Goal: Task Accomplishment & Management: Manage account settings

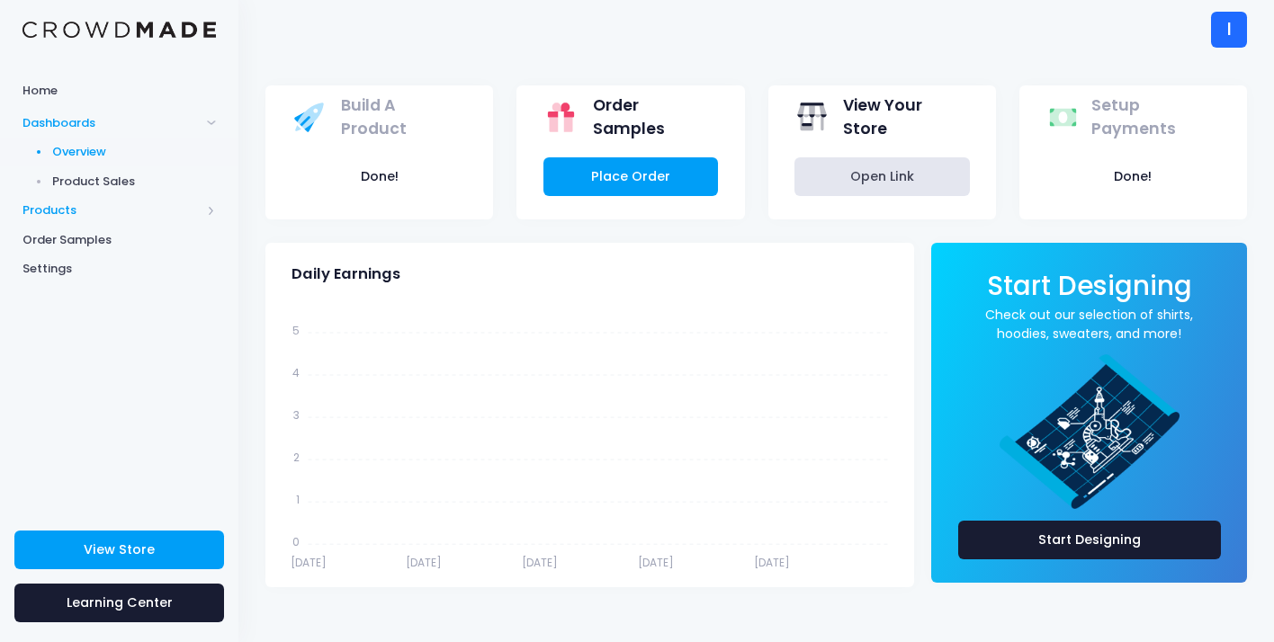
click at [189, 210] on span "Products" at bounding box center [111, 210] width 178 height 18
click at [133, 201] on span "Product Editor" at bounding box center [134, 210] width 165 height 18
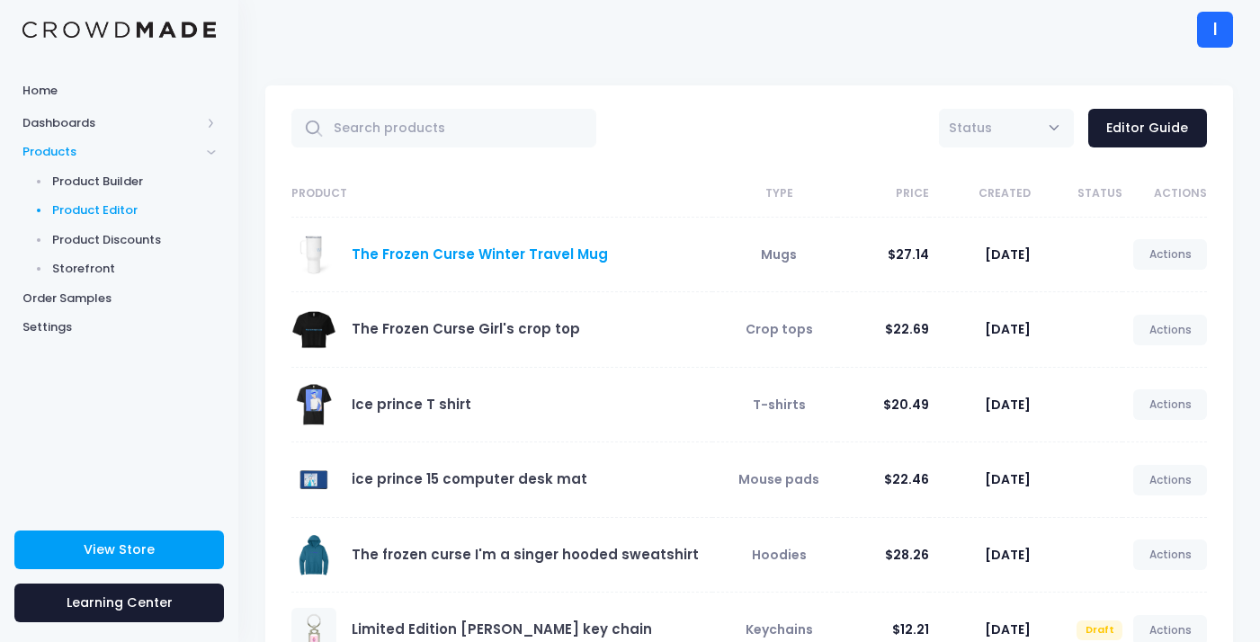
click at [520, 255] on link "The Frozen Curse Winter Travel Mug" at bounding box center [480, 254] width 256 height 19
click at [517, 317] on div "The Frozen Curse Girl's crop top" at bounding box center [497, 330] width 412 height 45
click at [517, 371] on td "Ice prince T shirt" at bounding box center [501, 405] width 421 height 76
click at [523, 423] on div "Ice prince T shirt" at bounding box center [497, 404] width 412 height 45
click at [1157, 126] on link "Editor Guide" at bounding box center [1147, 128] width 119 height 39
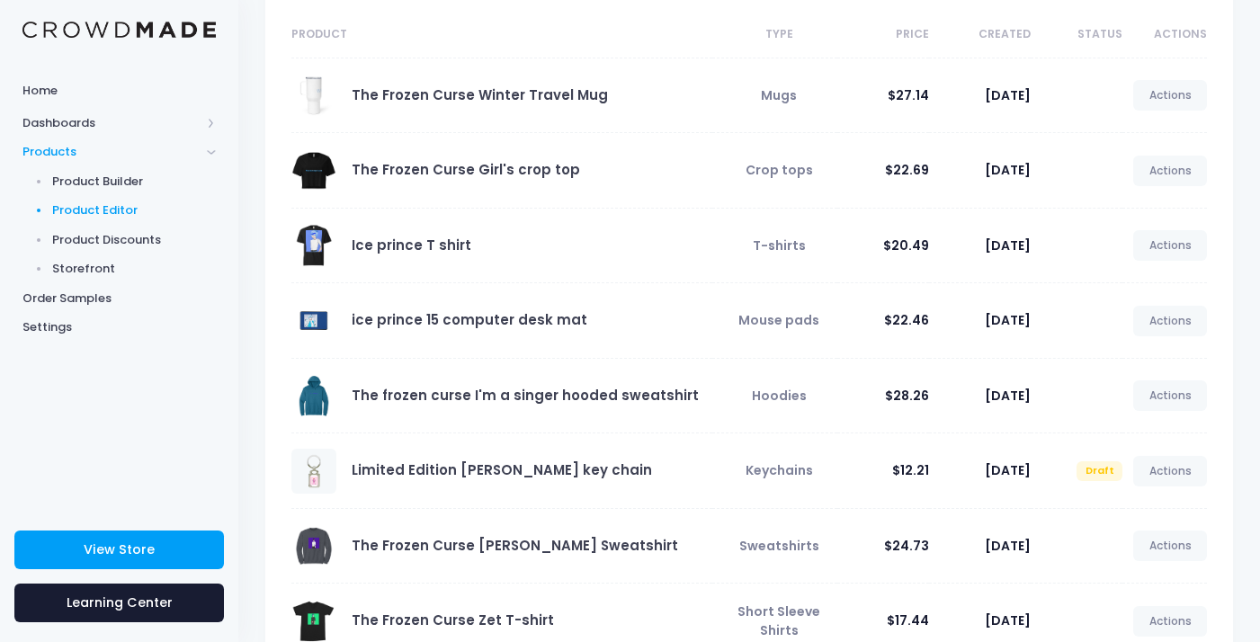
scroll to position [430, 0]
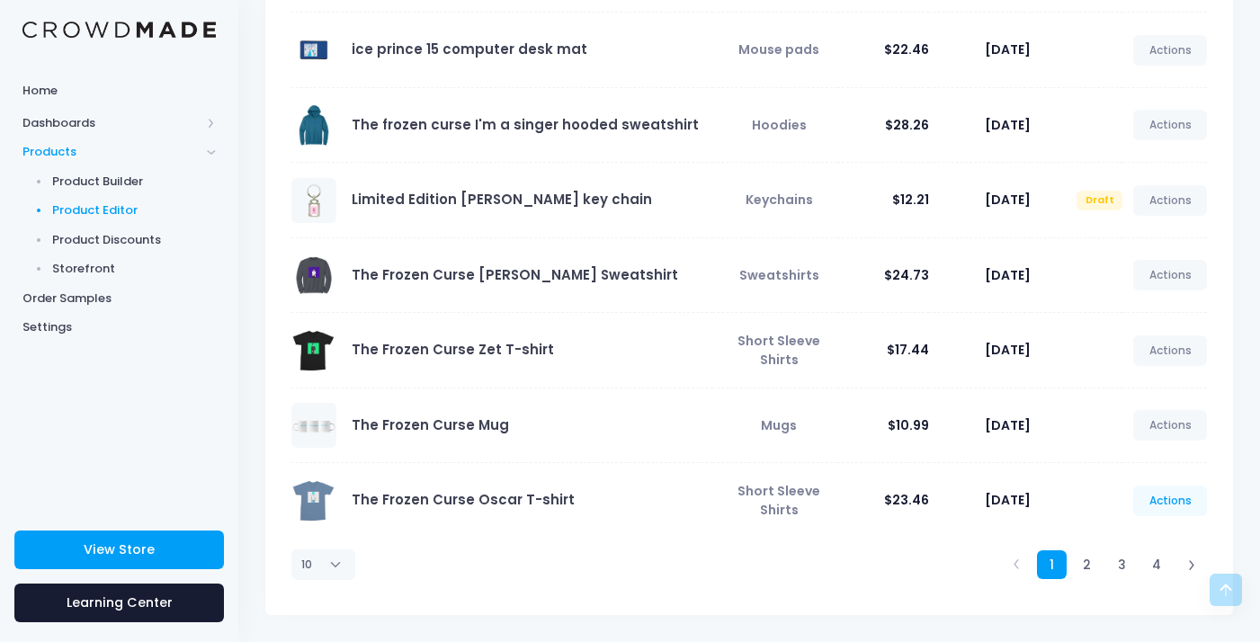
click at [1178, 504] on link "Actions" at bounding box center [1170, 501] width 74 height 31
click at [1133, 209] on td "Actions Edit Preview Publish" at bounding box center [1165, 201] width 85 height 76
click at [1094, 555] on link "2" at bounding box center [1087, 565] width 30 height 30
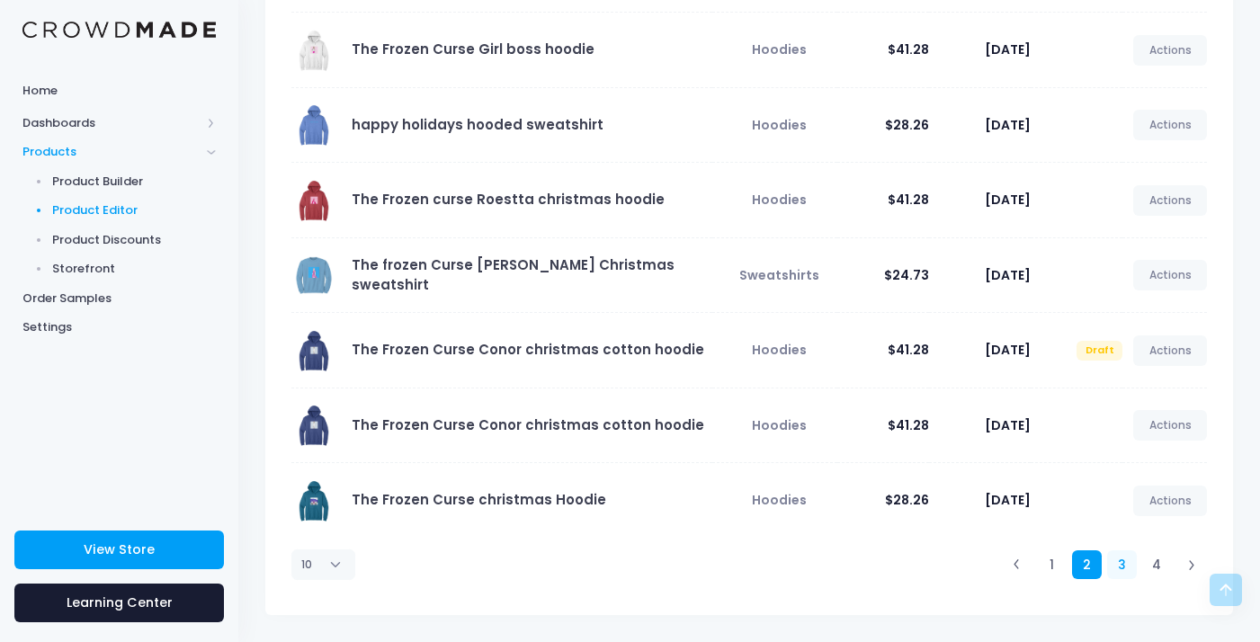
click at [1131, 573] on link "3" at bounding box center [1122, 565] width 30 height 30
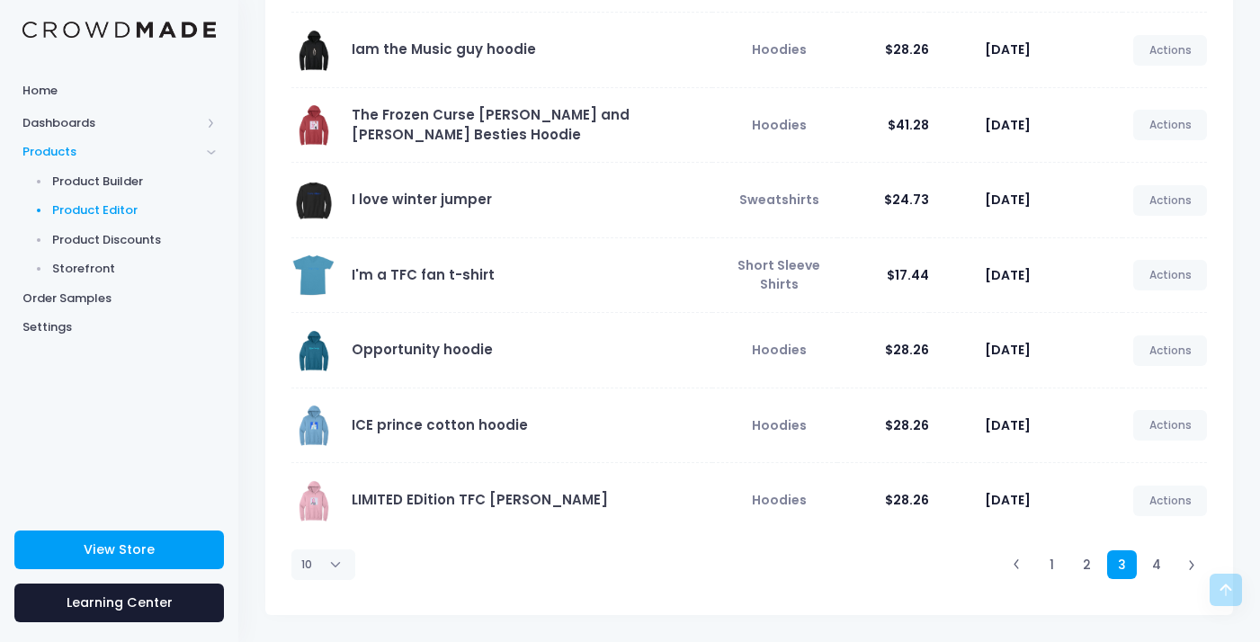
click at [1178, 579] on div "1 2 3 4" at bounding box center [1104, 565] width 205 height 53
click at [1160, 562] on link "4" at bounding box center [1157, 565] width 30 height 30
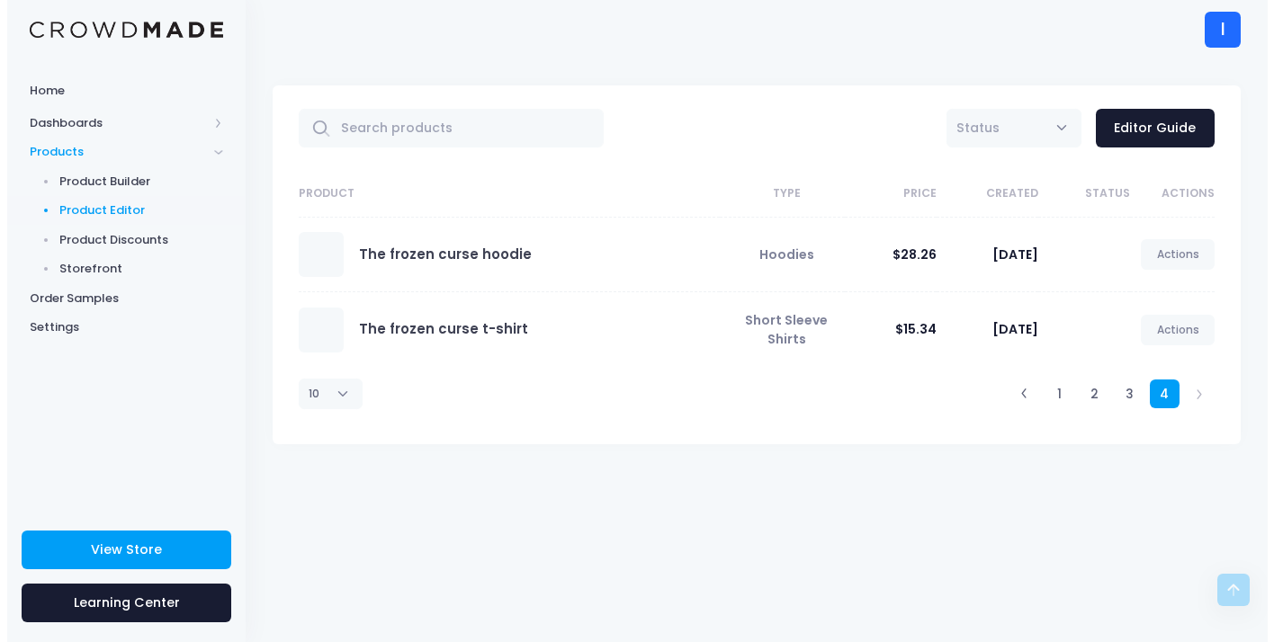
scroll to position [0, 0]
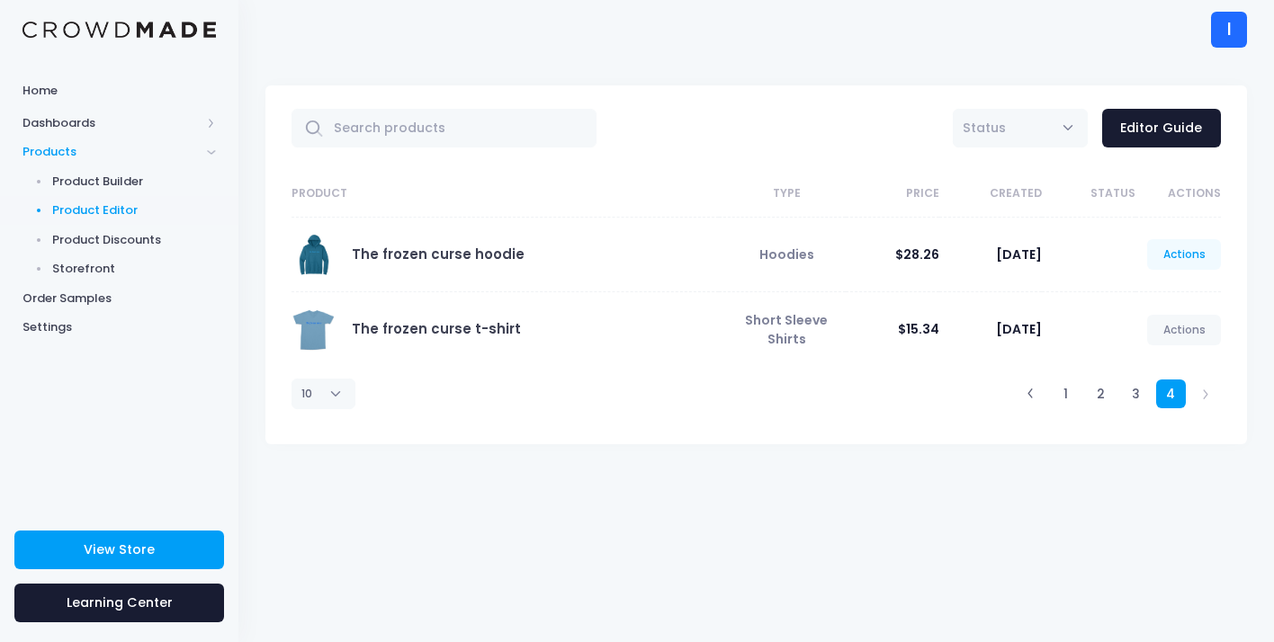
click at [1199, 252] on link "Actions" at bounding box center [1184, 254] width 74 height 31
click at [1167, 380] on div "Edit View Unpublish" at bounding box center [1164, 329] width 112 height 119
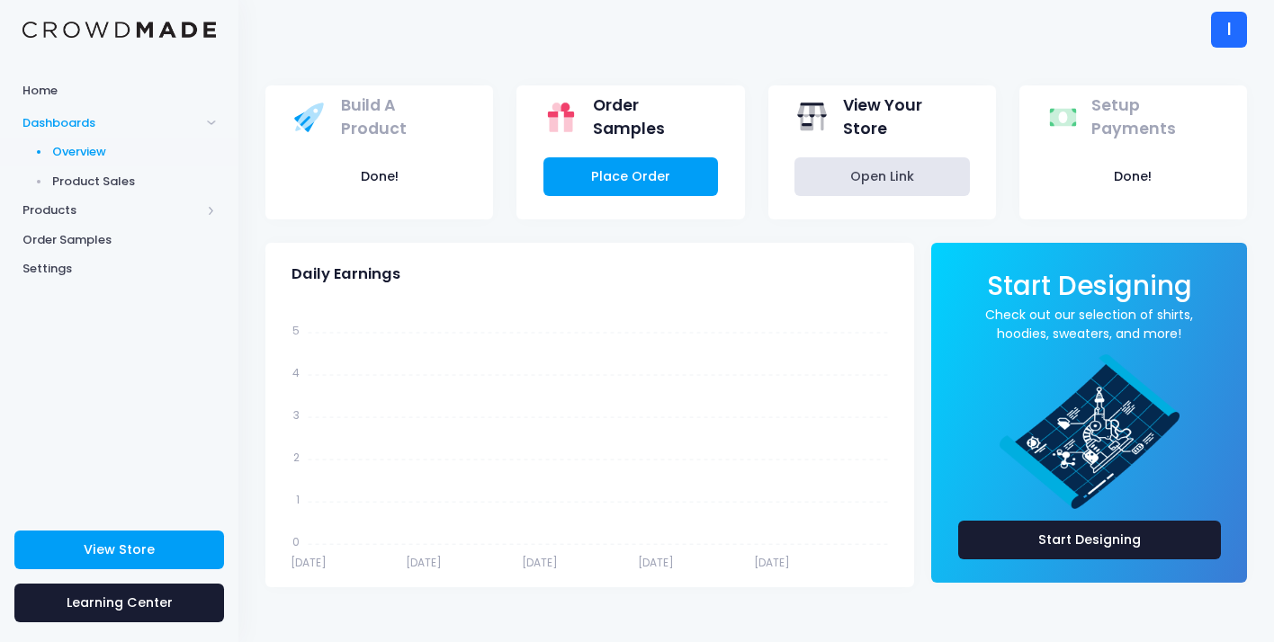
click at [1244, 36] on div "I" at bounding box center [1229, 30] width 36 height 36
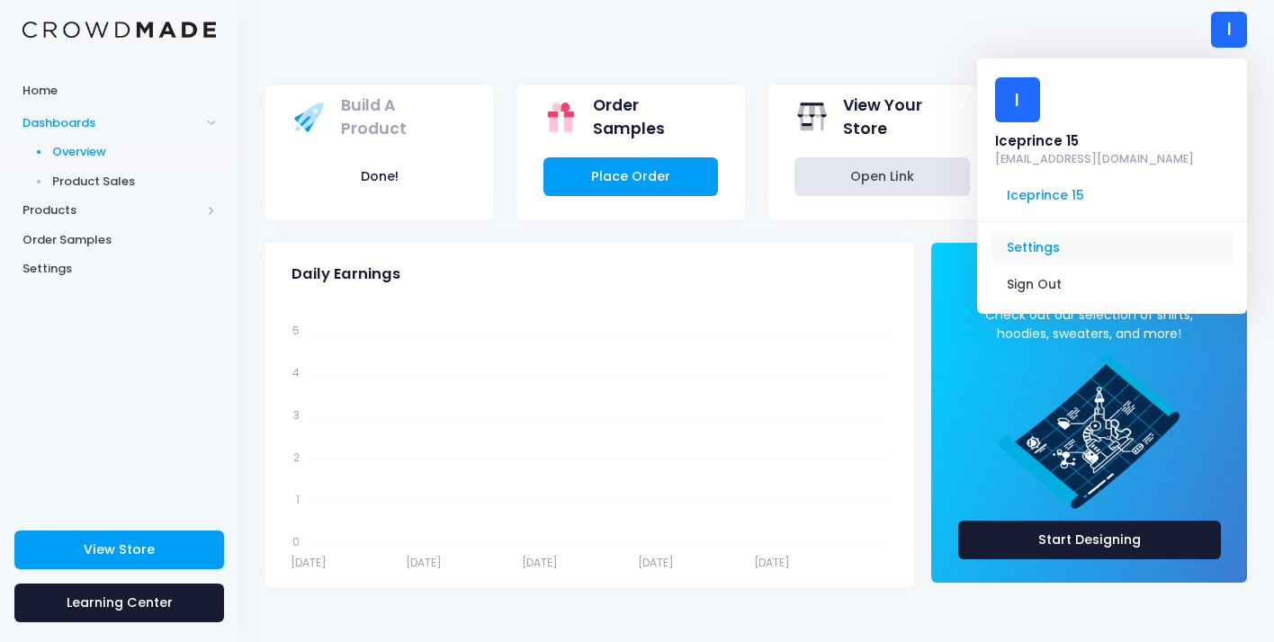
click at [1037, 231] on link "Settings" at bounding box center [1111, 248] width 241 height 34
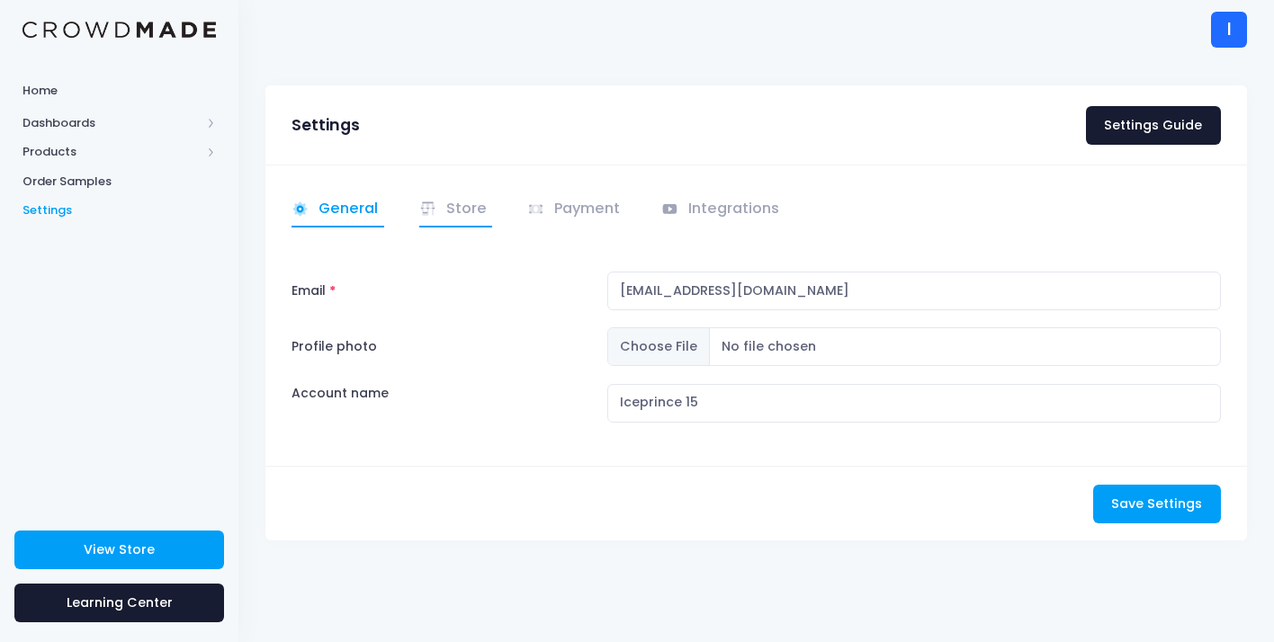
click at [470, 214] on link "Store" at bounding box center [456, 209] width 74 height 35
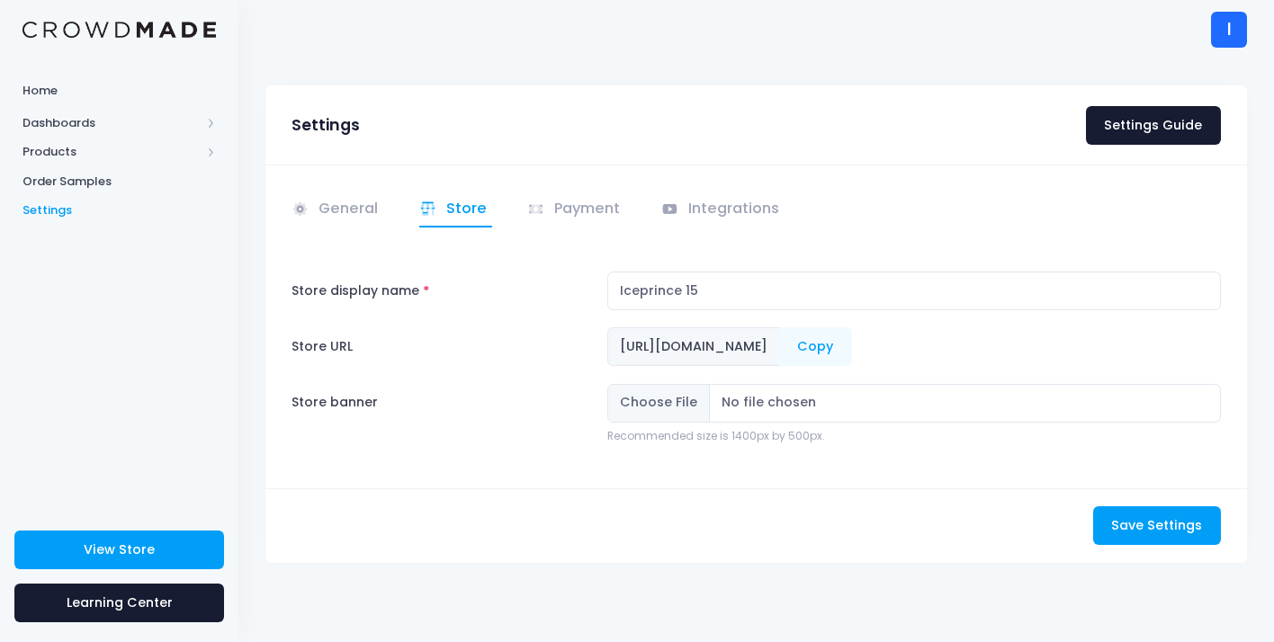
click at [1147, 158] on div "Settings Settings Guide" at bounding box center [755, 124] width 981 height 79
click at [1143, 129] on link "Settings Guide" at bounding box center [1153, 125] width 135 height 39
